Goal: Register for event/course

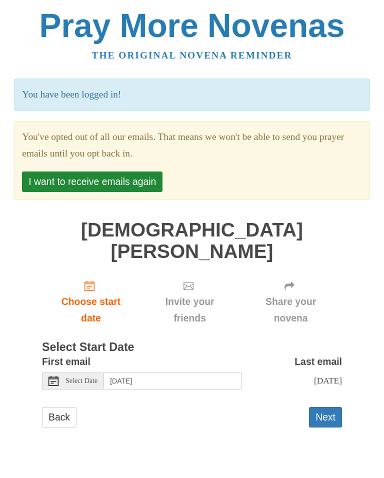
click at [77, 178] on button "I want to receive emails again" at bounding box center [92, 182] width 141 height 21
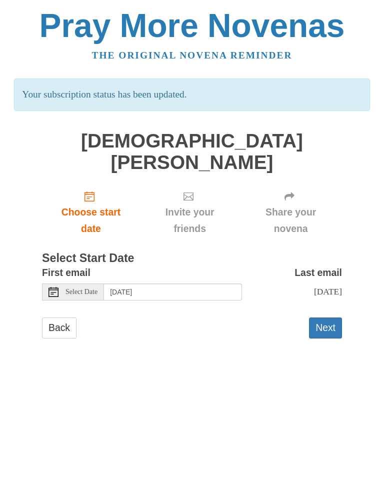
click at [326, 318] on button "Next" at bounding box center [325, 328] width 33 height 21
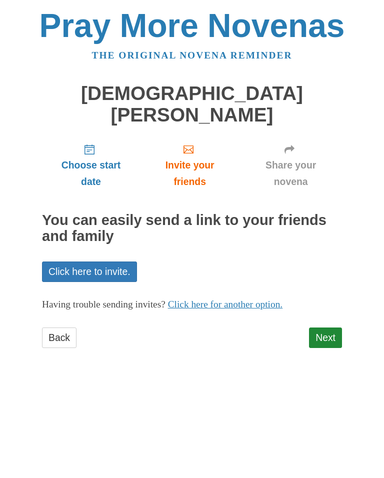
click at [323, 328] on link "Next" at bounding box center [325, 338] width 33 height 21
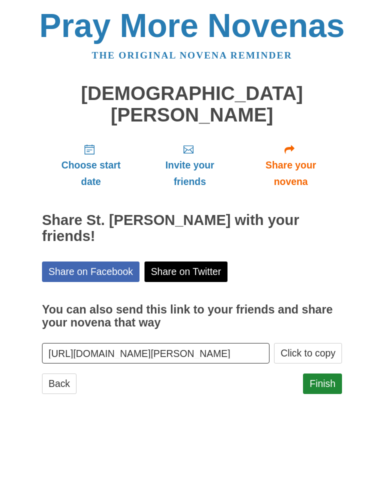
click at [324, 374] on link "Finish" at bounding box center [322, 384] width 39 height 21
